Goal: Book appointment/travel/reservation

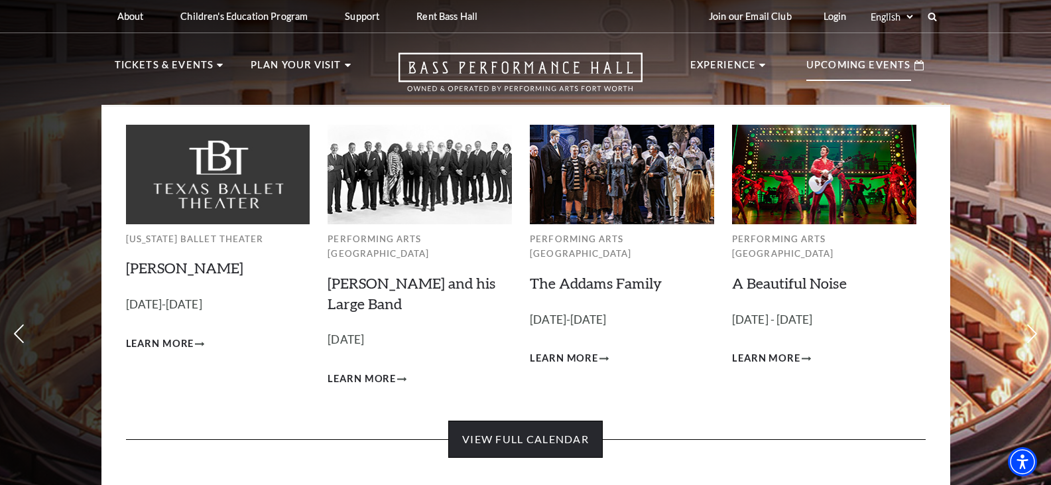
click at [520, 429] on link "View Full Calendar" at bounding box center [525, 438] width 154 height 37
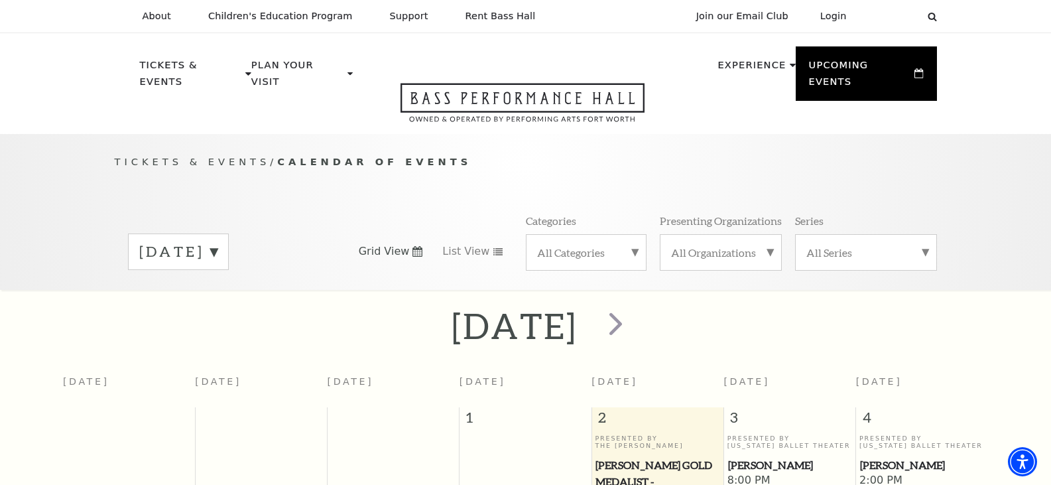
scroll to position [117, 0]
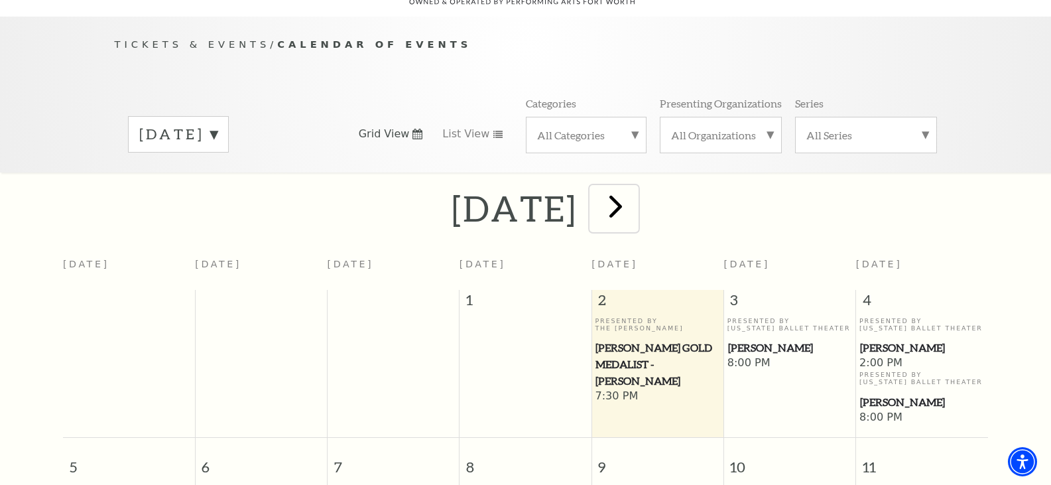
click at [634, 190] on span "next" at bounding box center [616, 206] width 38 height 38
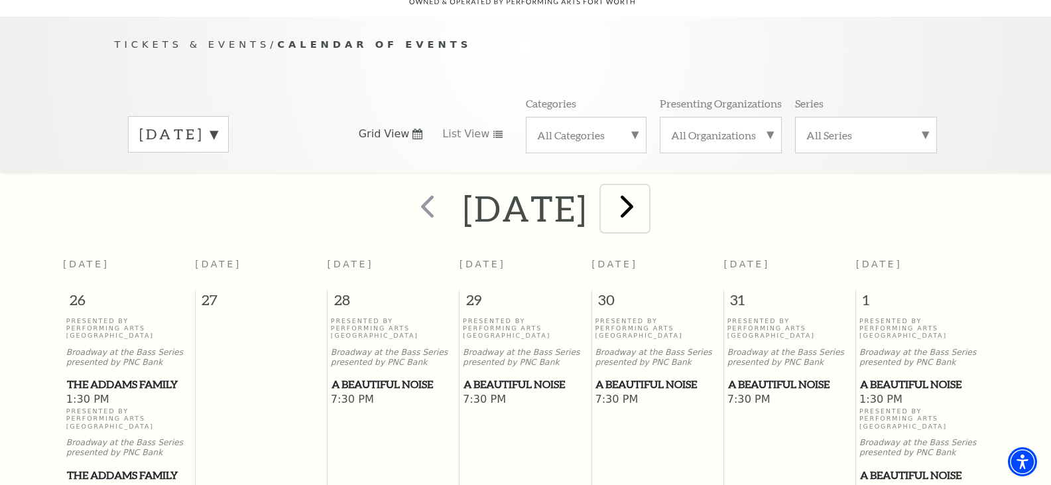
click at [646, 195] on span "next" at bounding box center [627, 206] width 38 height 38
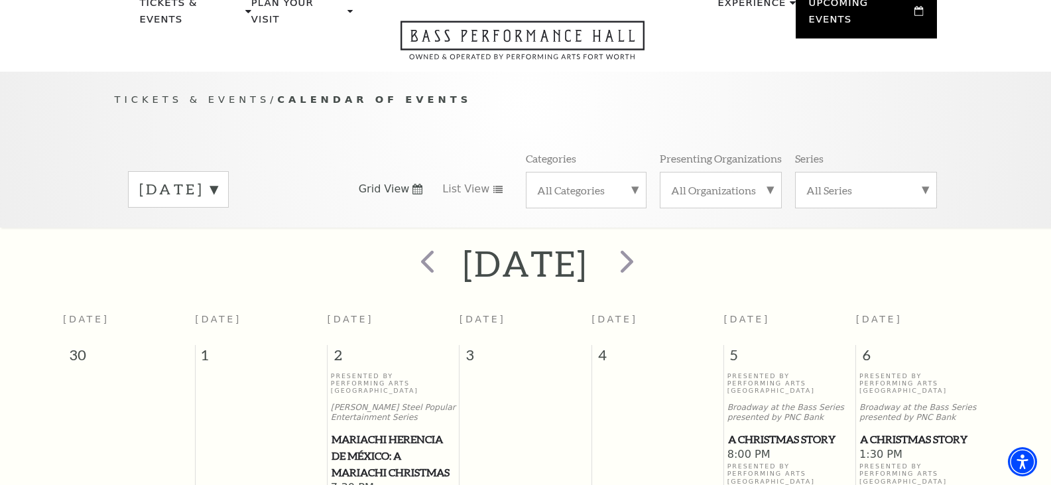
scroll to position [0, 0]
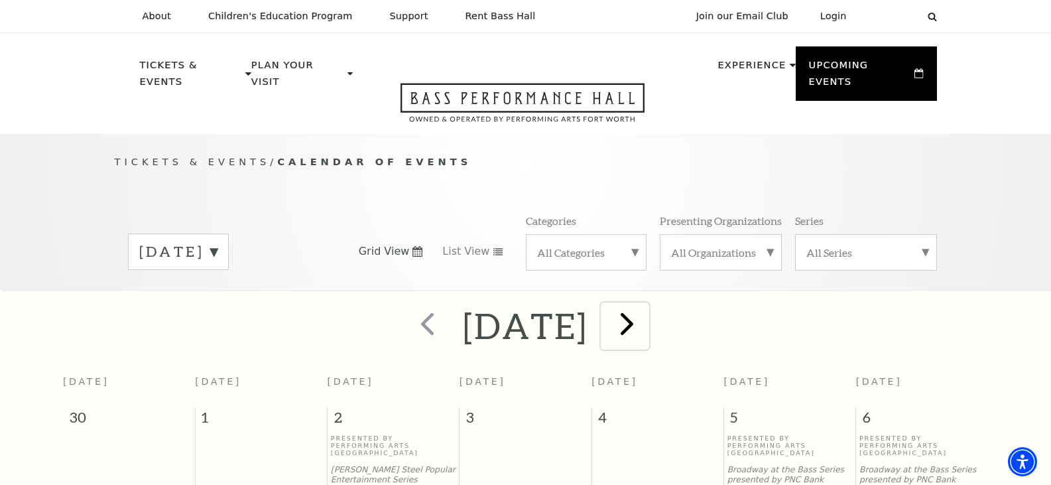
click at [646, 315] on span "next" at bounding box center [627, 323] width 38 height 38
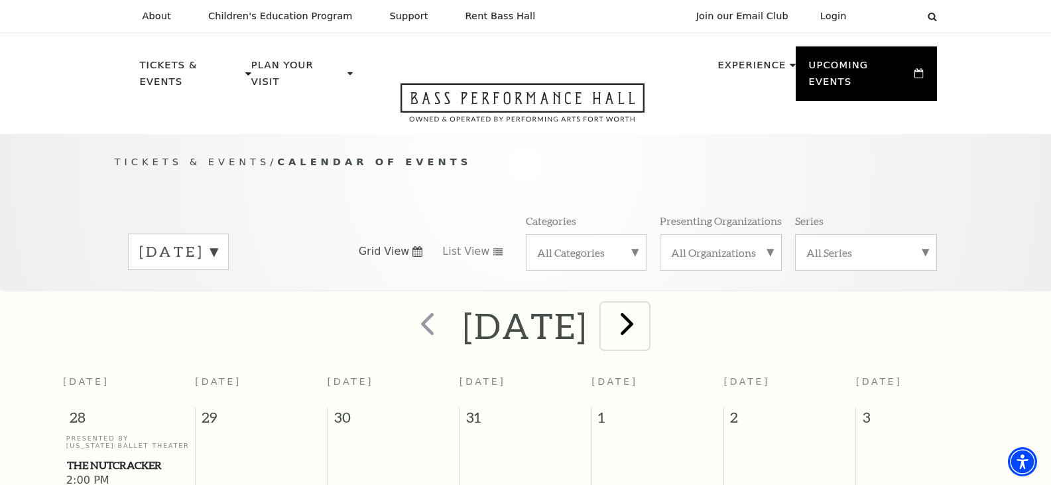
click at [646, 313] on span "next" at bounding box center [627, 323] width 38 height 38
click at [646, 308] on span "next" at bounding box center [627, 323] width 38 height 38
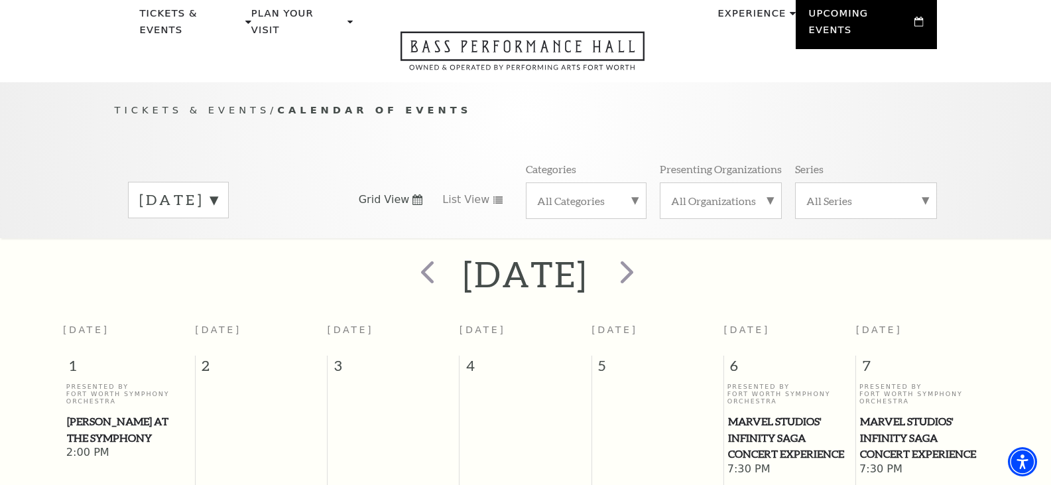
scroll to position [51, 0]
click at [646, 262] on span "next" at bounding box center [627, 272] width 38 height 38
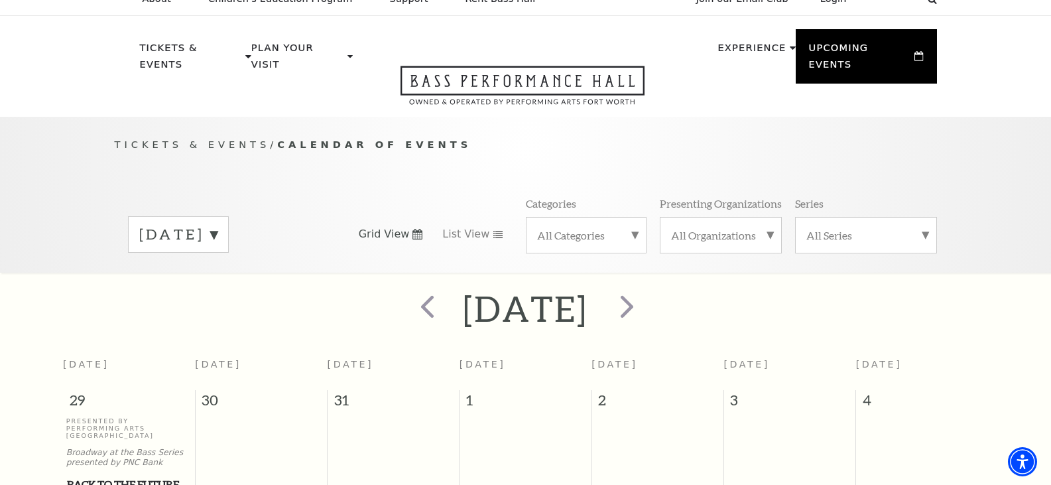
scroll to position [0, 0]
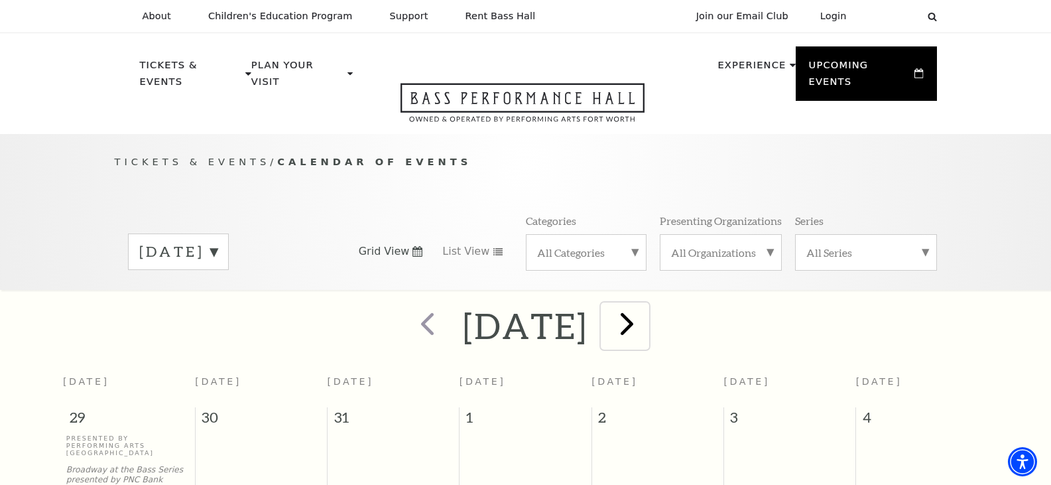
click at [646, 310] on span "next" at bounding box center [627, 323] width 38 height 38
click at [0, 0] on div at bounding box center [0, 0] width 0 height 0
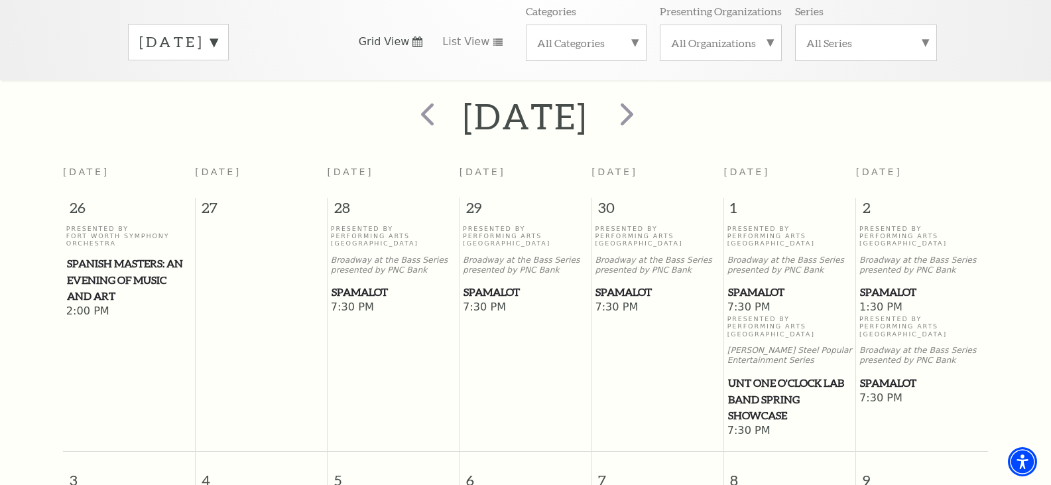
scroll to position [143, 0]
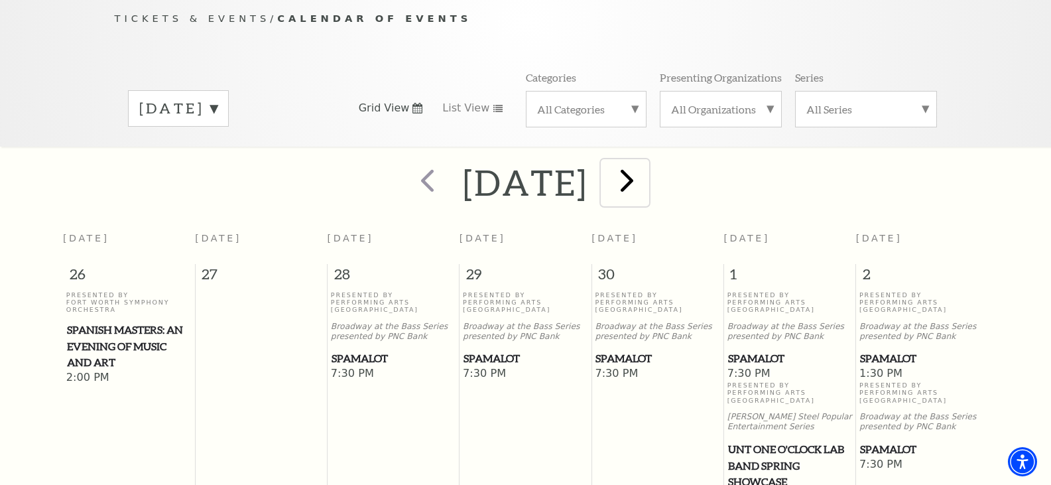
click at [646, 164] on span "next" at bounding box center [627, 180] width 38 height 38
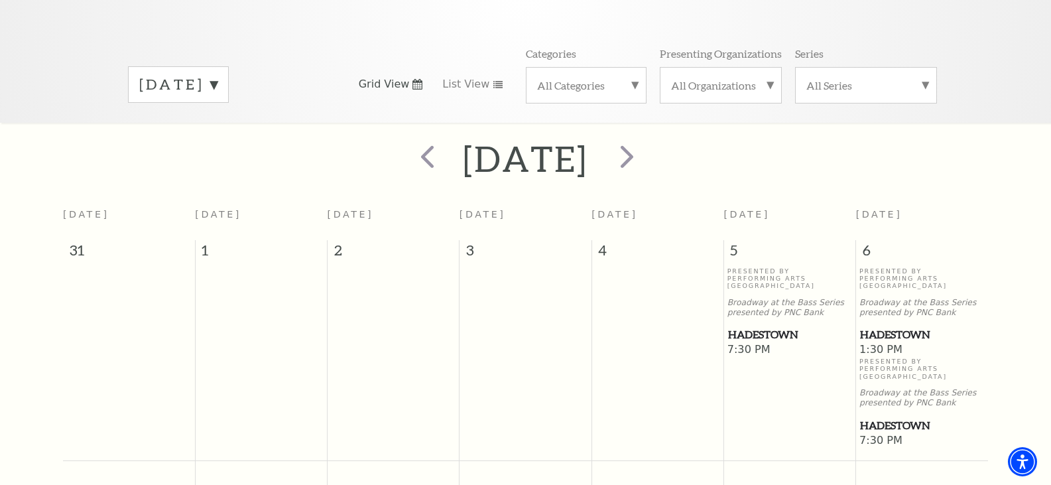
scroll to position [51, 0]
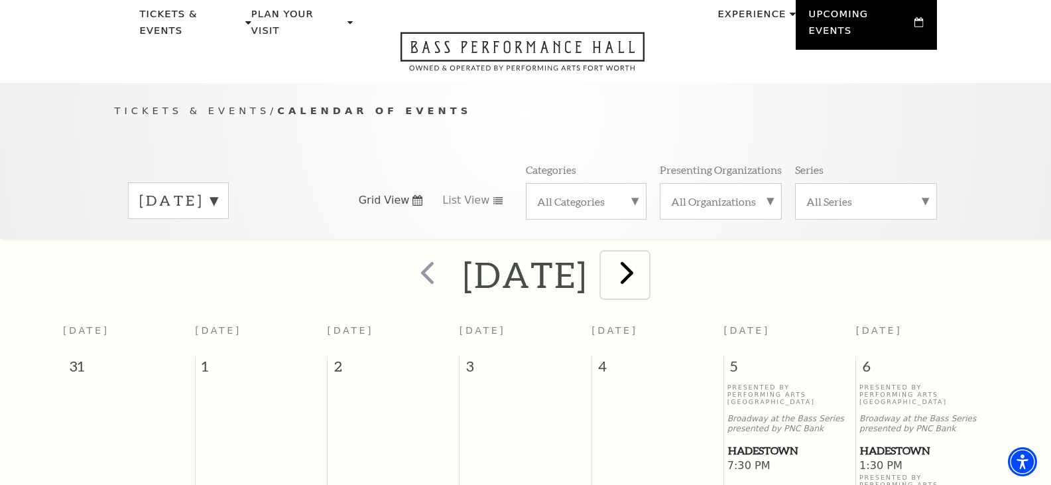
click at [646, 259] on span "next" at bounding box center [627, 272] width 38 height 38
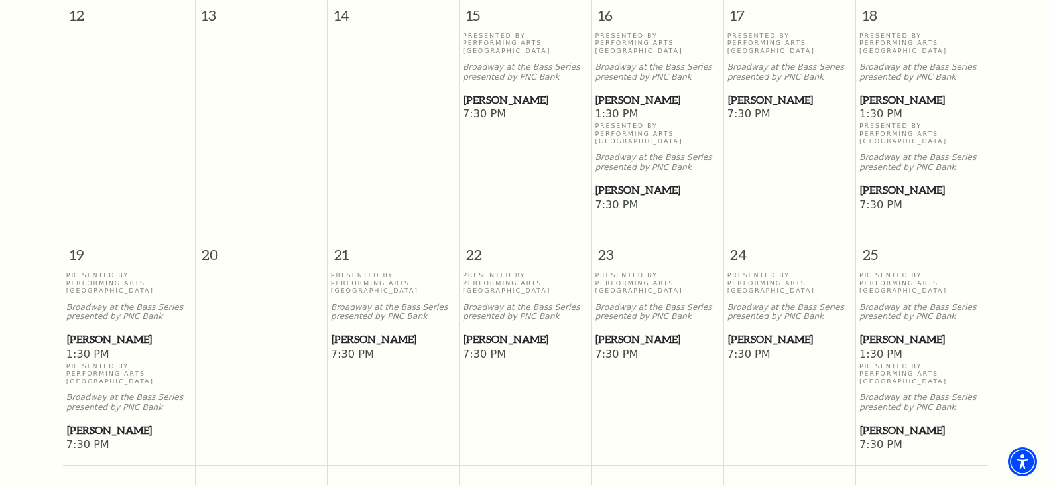
scroll to position [780, 0]
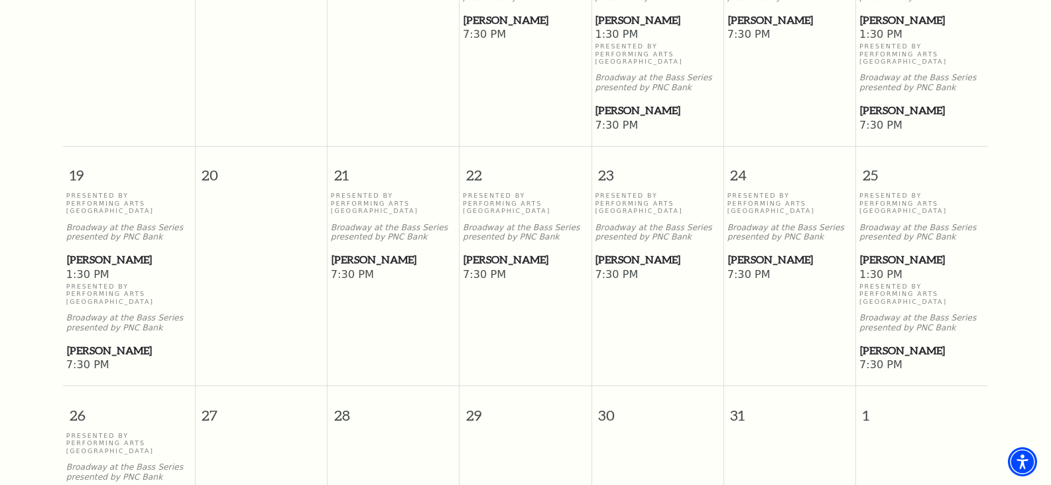
click at [365, 251] on span "[PERSON_NAME]" at bounding box center [393, 259] width 124 height 17
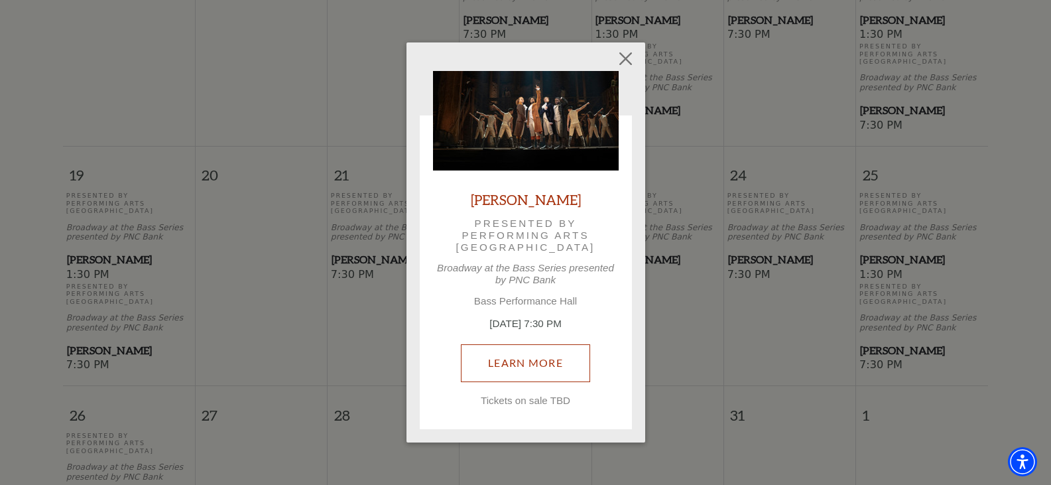
click at [532, 365] on link "Learn More" at bounding box center [525, 362] width 129 height 37
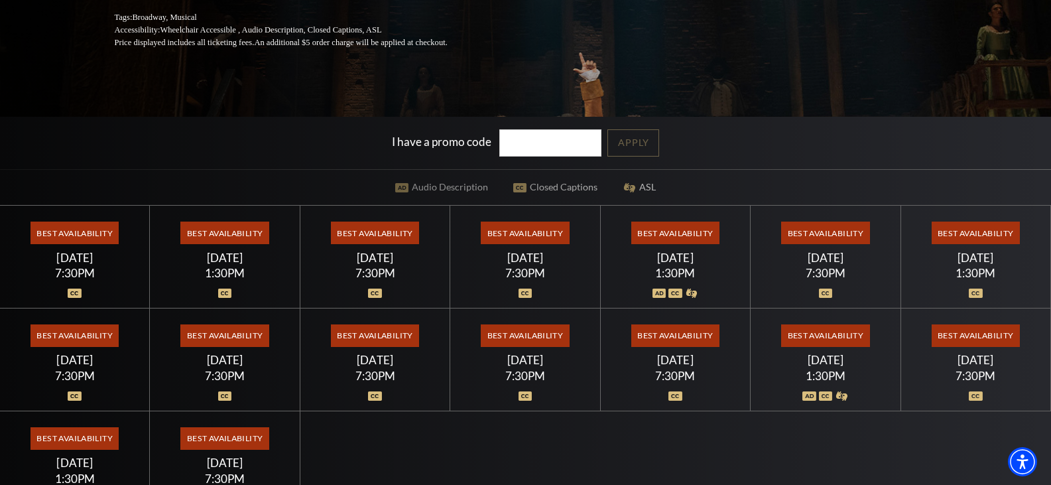
scroll to position [265, 0]
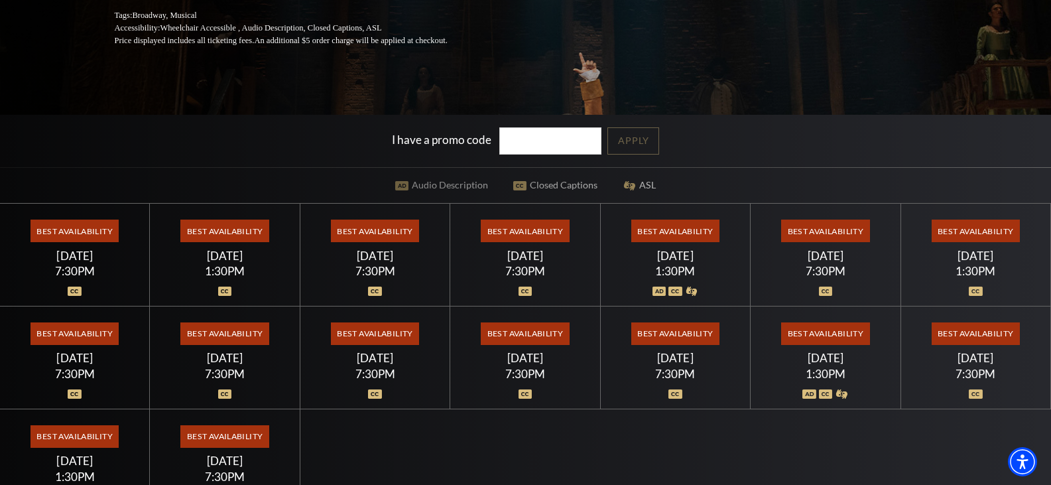
click at [672, 230] on span "Best Availability" at bounding box center [675, 230] width 88 height 23
click at [691, 233] on span "Best Availability" at bounding box center [675, 230] width 88 height 23
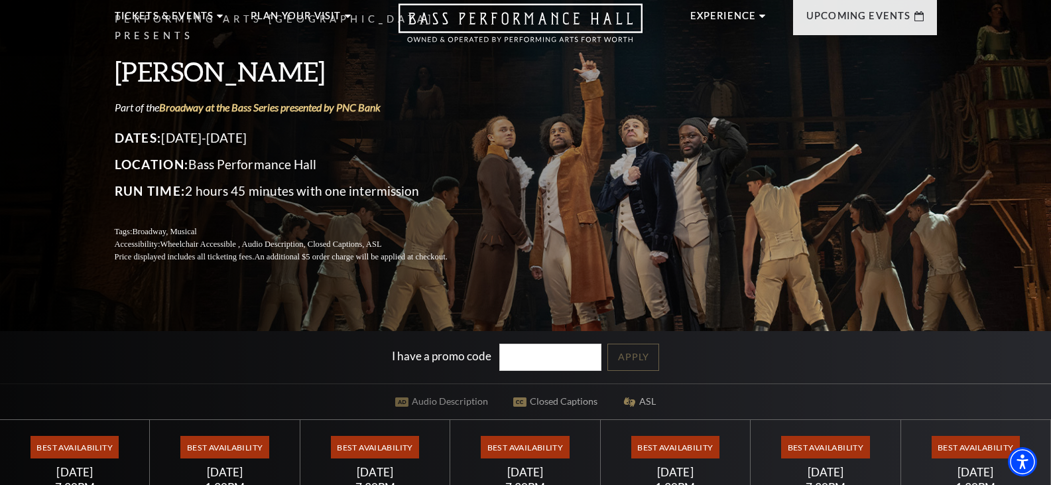
scroll to position [0, 0]
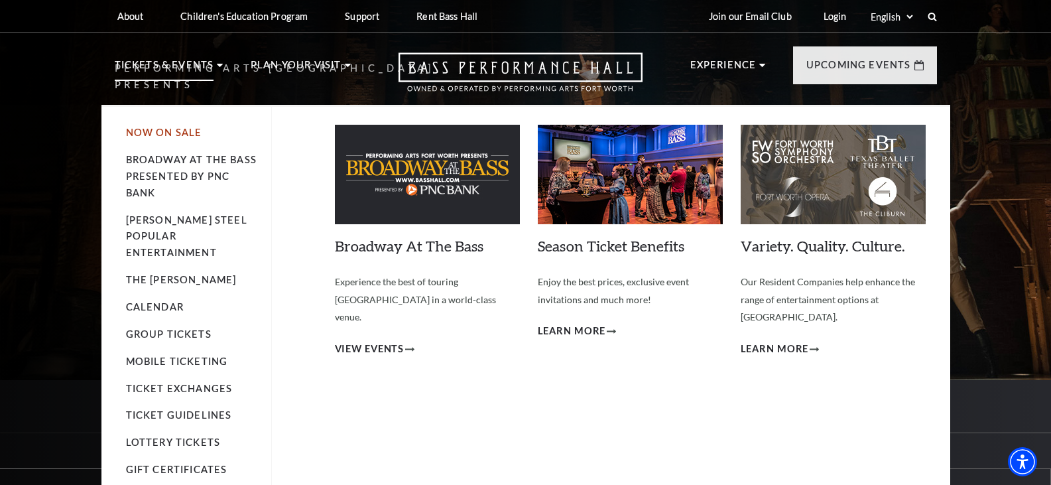
click at [167, 133] on link "Now On Sale" at bounding box center [164, 132] width 76 height 11
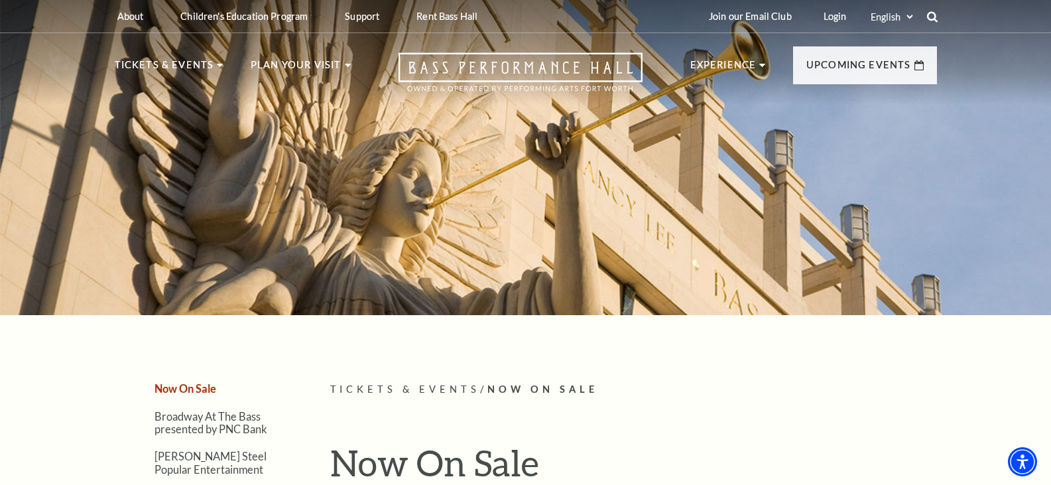
click at [931, 15] on icon at bounding box center [932, 17] width 12 height 12
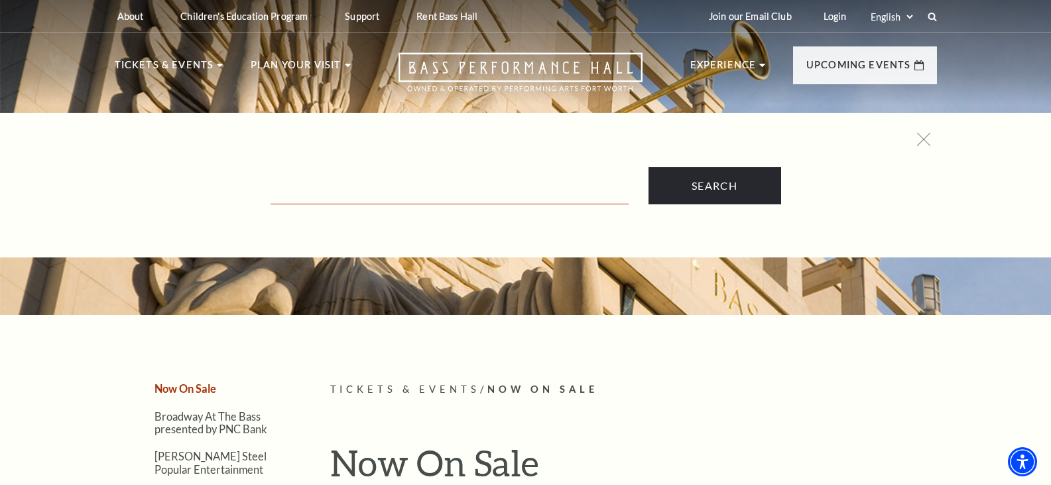
click at [302, 194] on input "Text field" at bounding box center [449, 190] width 358 height 27
type input "hamilton"
click at [648, 167] on input "Search" at bounding box center [714, 185] width 133 height 37
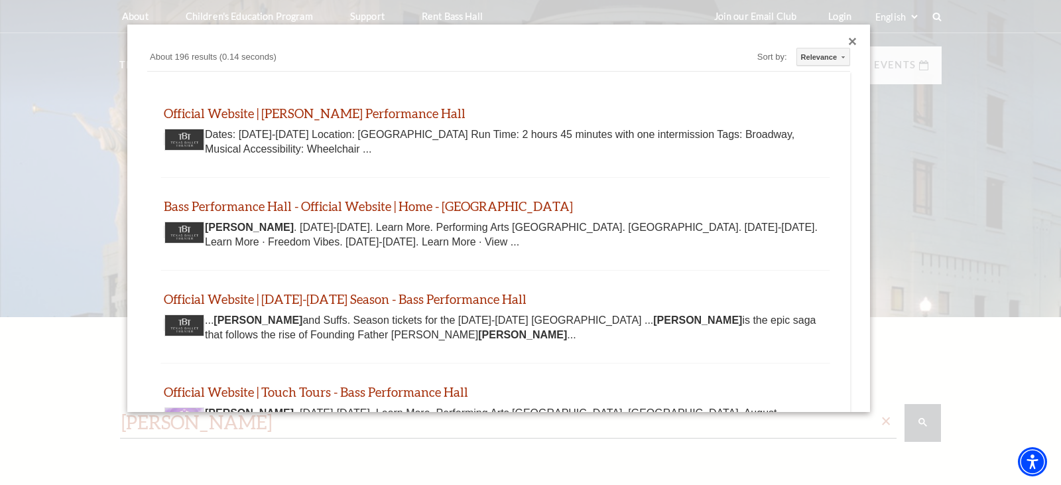
click at [848, 40] on div "Close dialog" at bounding box center [852, 42] width 8 height 8
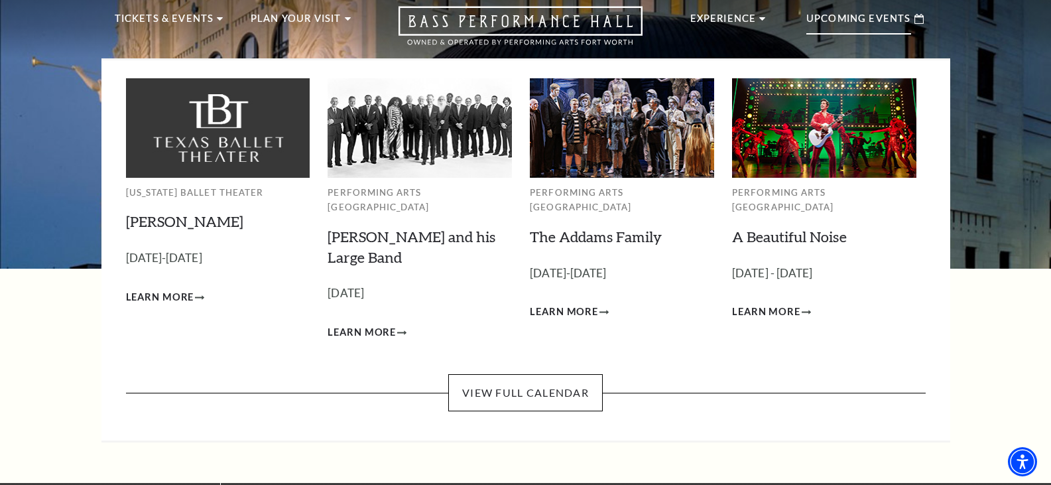
scroll to position [199, 0]
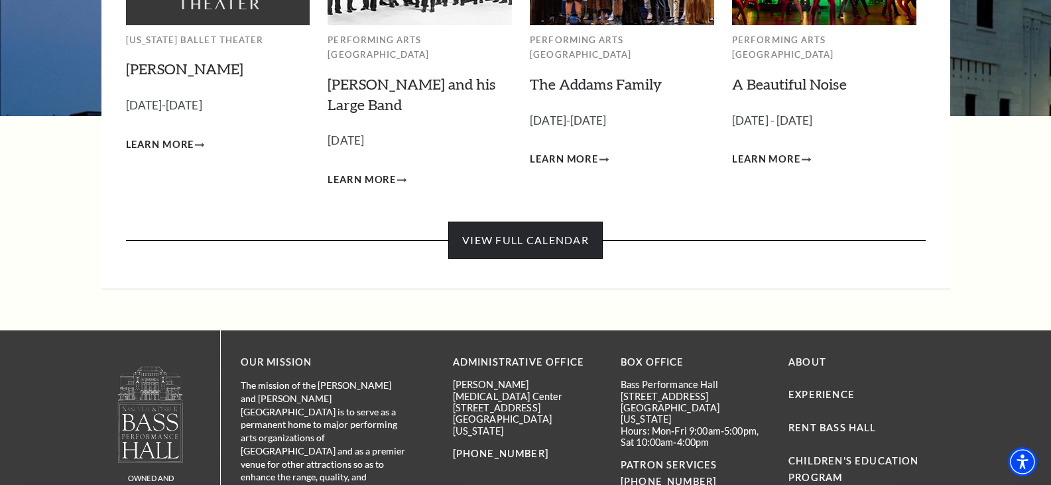
click at [555, 224] on link "View Full Calendar" at bounding box center [525, 239] width 154 height 37
